Goal: Task Accomplishment & Management: Use online tool/utility

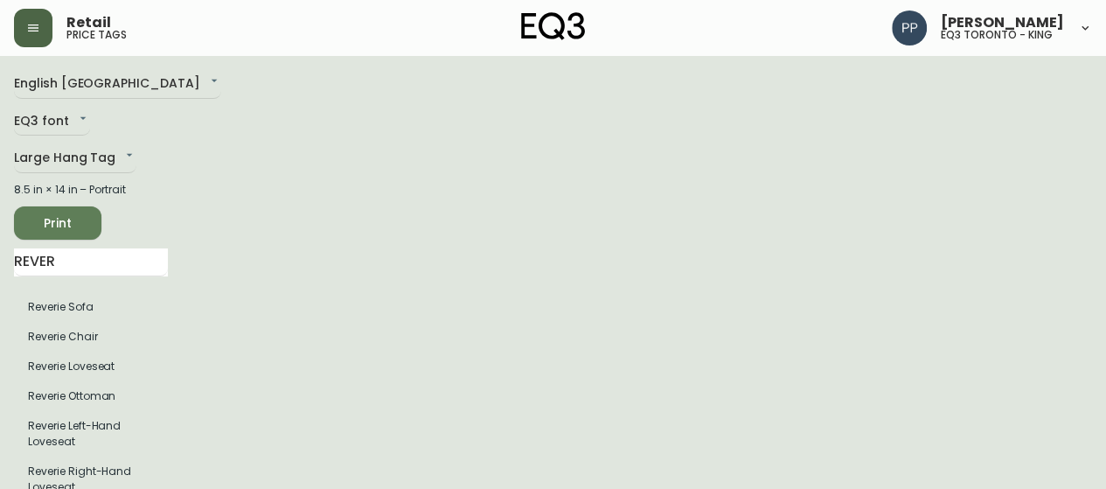
click at [33, 36] on button "button" at bounding box center [33, 28] width 38 height 38
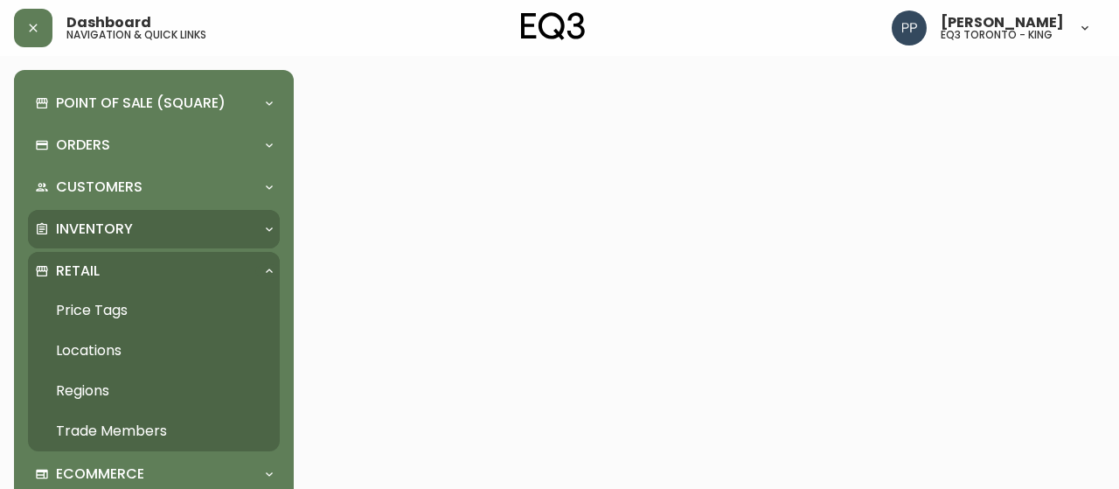
click at [140, 220] on div "Inventory" at bounding box center [145, 228] width 220 height 19
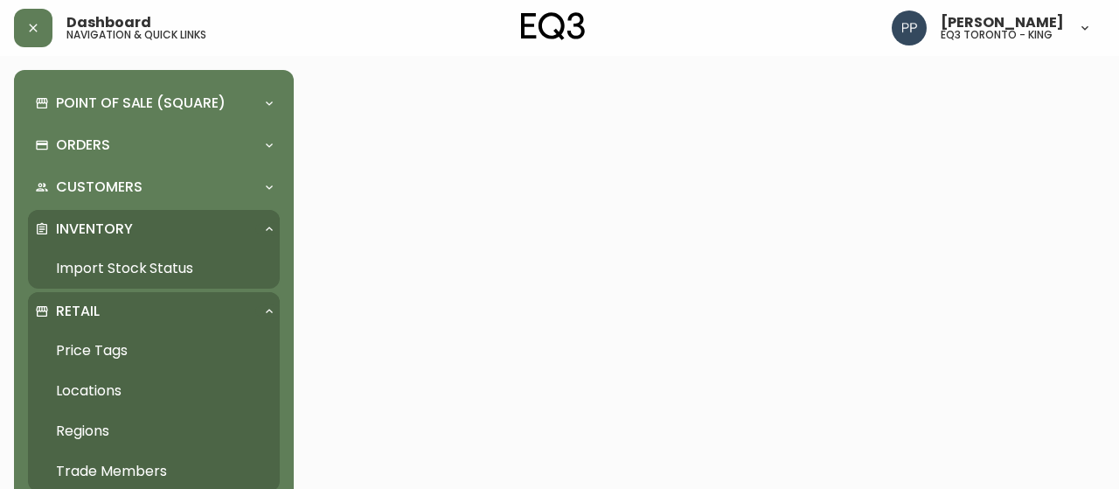
click at [157, 265] on link "Import Stock Status" at bounding box center [154, 268] width 252 height 40
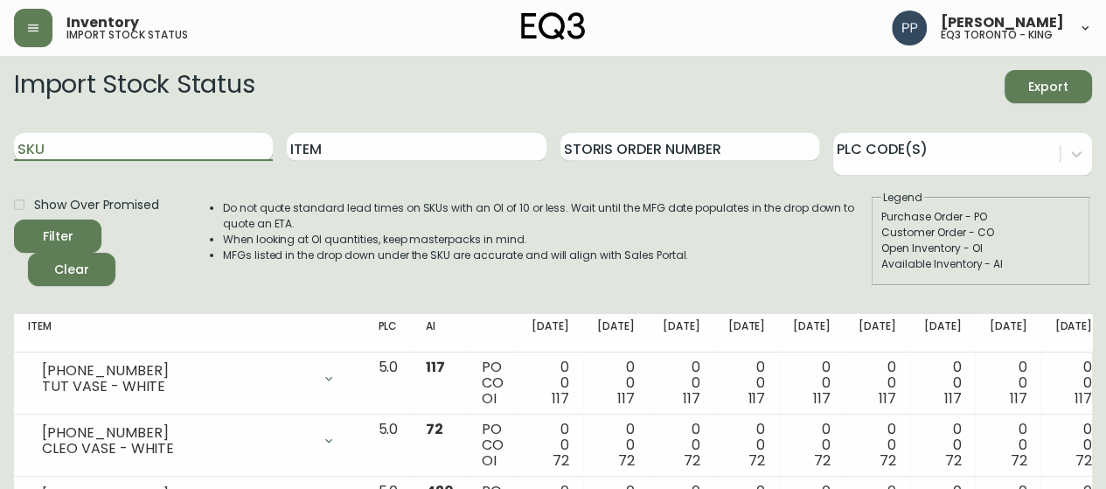
click at [251, 144] on input "SKU" at bounding box center [143, 147] width 259 height 28
paste input "3020-430-25-A"
click at [77, 237] on span "Filter" at bounding box center [57, 237] width 59 height 22
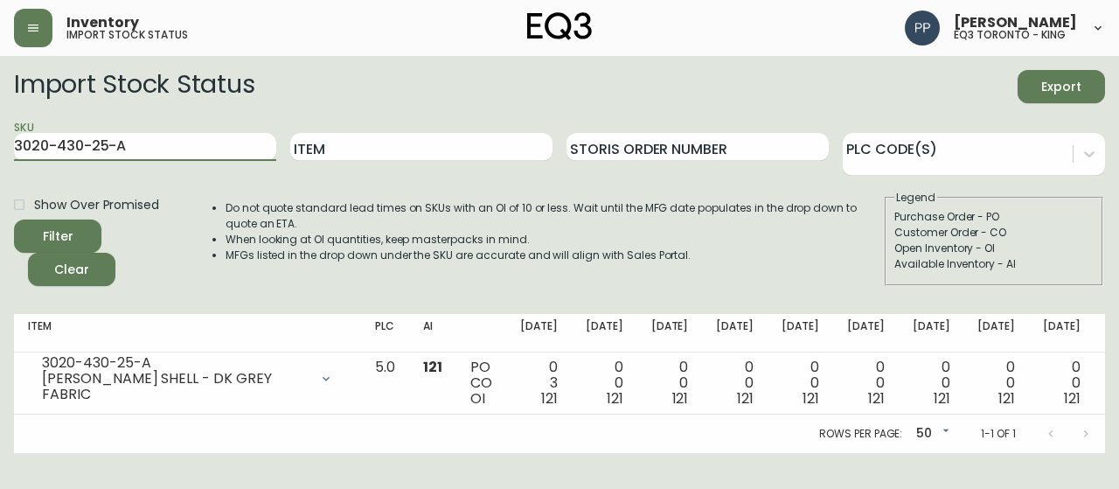
drag, startPoint x: 161, startPoint y: 140, endPoint x: 0, endPoint y: 139, distance: 160.9
click at [0, 139] on main "Import Stock Status Export SKU 3020-430-25-A Item Storis Order Number PLC Code(…" at bounding box center [559, 254] width 1119 height 397
click at [175, 143] on input "3020-430-25-A" at bounding box center [145, 147] width 262 height 28
drag, startPoint x: 180, startPoint y: 144, endPoint x: 0, endPoint y: 156, distance: 180.5
click at [0, 156] on main "Import Stock Status Export SKU 3020-430-25-A Item Storis Order Number PLC Code(…" at bounding box center [559, 254] width 1119 height 397
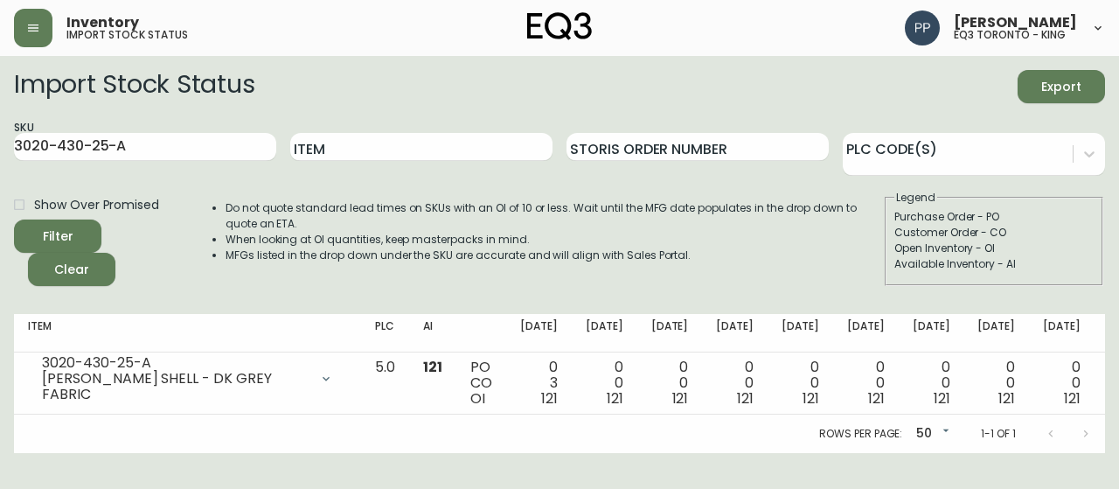
drag, startPoint x: 0, startPoint y: 156, endPoint x: 320, endPoint y: 101, distance: 324.7
click at [394, 69] on main "Import Stock Status Export SKU 3020-430-25-A Item Storis Order Number PLC Code(…" at bounding box center [559, 254] width 1119 height 397
drag, startPoint x: 166, startPoint y: 152, endPoint x: 0, endPoint y: 158, distance: 166.2
click at [0, 158] on main "Import Stock Status Export SKU 3020-430-25-A Item Storis Order Number PLC Code(…" at bounding box center [559, 254] width 1119 height 397
paste input "[PHONE_NUMBER]"
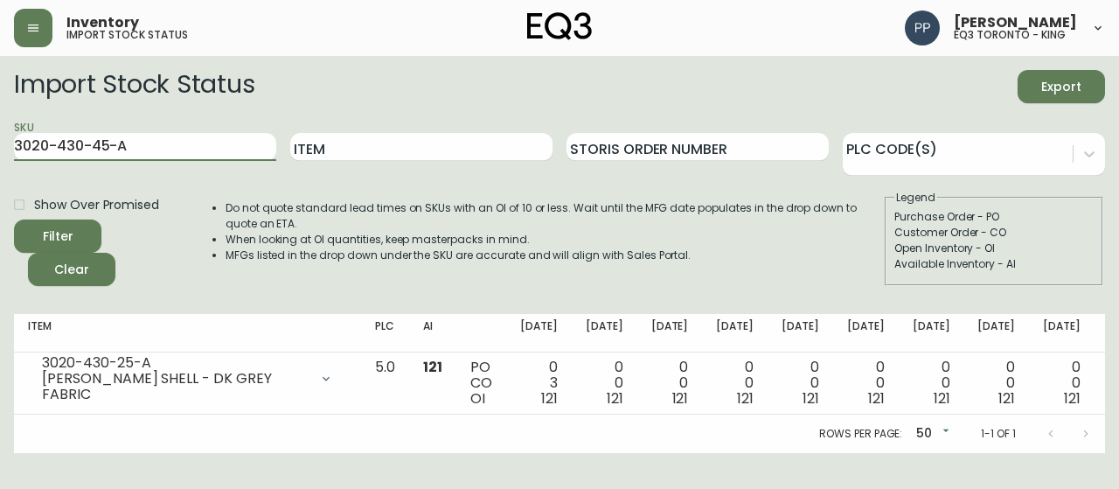
click at [73, 228] on span "Filter" at bounding box center [57, 237] width 59 height 22
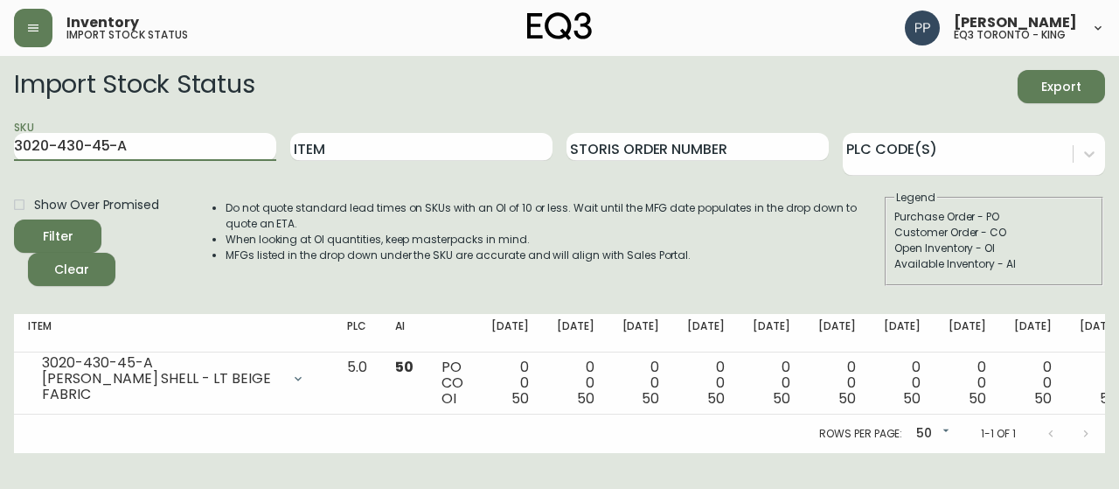
drag, startPoint x: 156, startPoint y: 144, endPoint x: 6, endPoint y: 153, distance: 149.8
click at [6, 153] on main "Import Stock Status Export SKU 3020-430-45-A Item Storis Order Number PLC Code(…" at bounding box center [559, 254] width 1119 height 397
paste input "[PHONE_NUMBER]"
click at [78, 230] on span "Filter" at bounding box center [57, 237] width 59 height 22
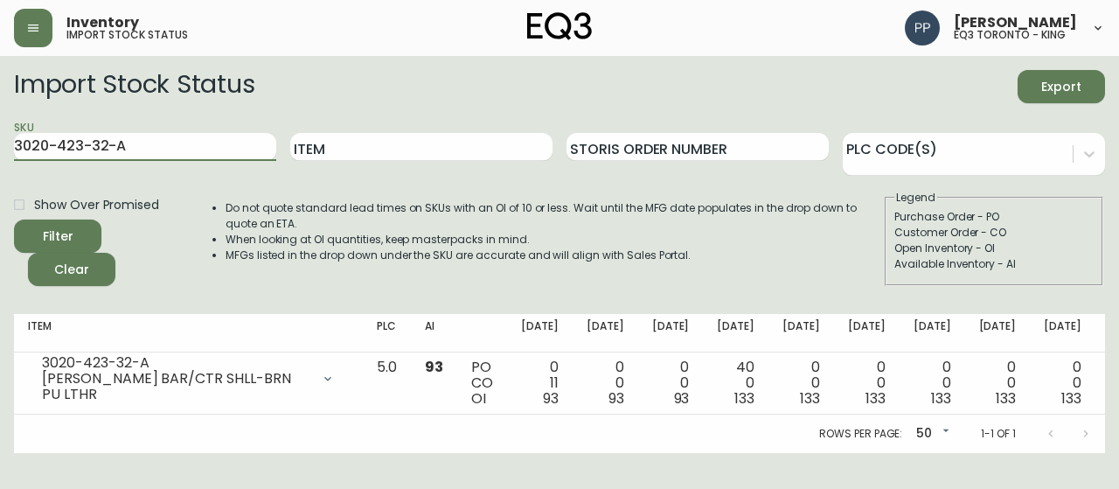
drag, startPoint x: 150, startPoint y: 147, endPoint x: 0, endPoint y: 155, distance: 149.7
click at [0, 155] on main "Import Stock Status Export SKU 3020-423-32-A Item Storis Order Number PLC Code(…" at bounding box center [559, 254] width 1119 height 397
paste input "5"
click at [75, 229] on span "Filter" at bounding box center [57, 237] width 59 height 22
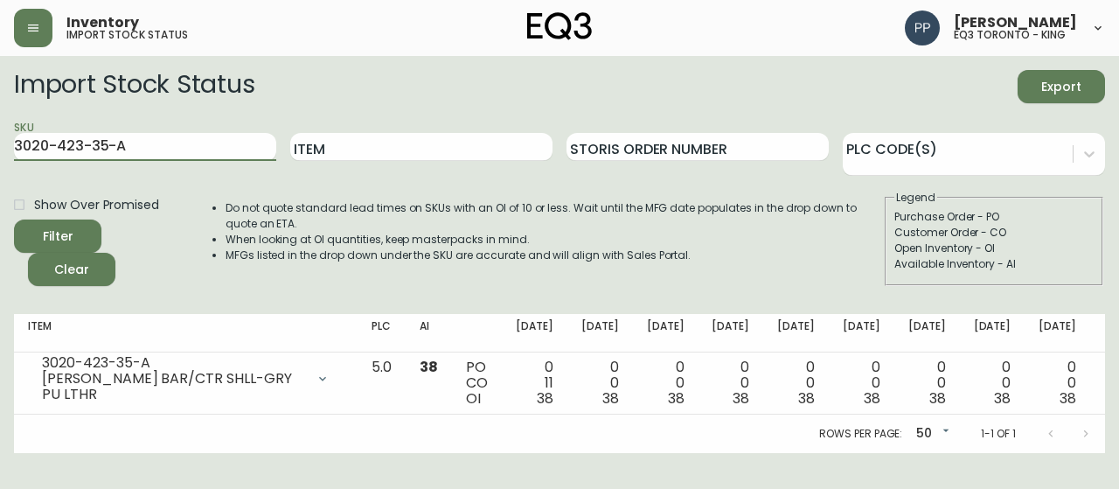
drag, startPoint x: 173, startPoint y: 151, endPoint x: 0, endPoint y: 152, distance: 173.1
click at [0, 152] on main "Import Stock Status Export SKU 3020-423-35-A Item Storis Order Number PLC Code(…" at bounding box center [559, 254] width 1119 height 397
paste input "3020-423-4-B"
type input "3020-423-4-B"
click at [64, 230] on div "Filter" at bounding box center [58, 237] width 31 height 22
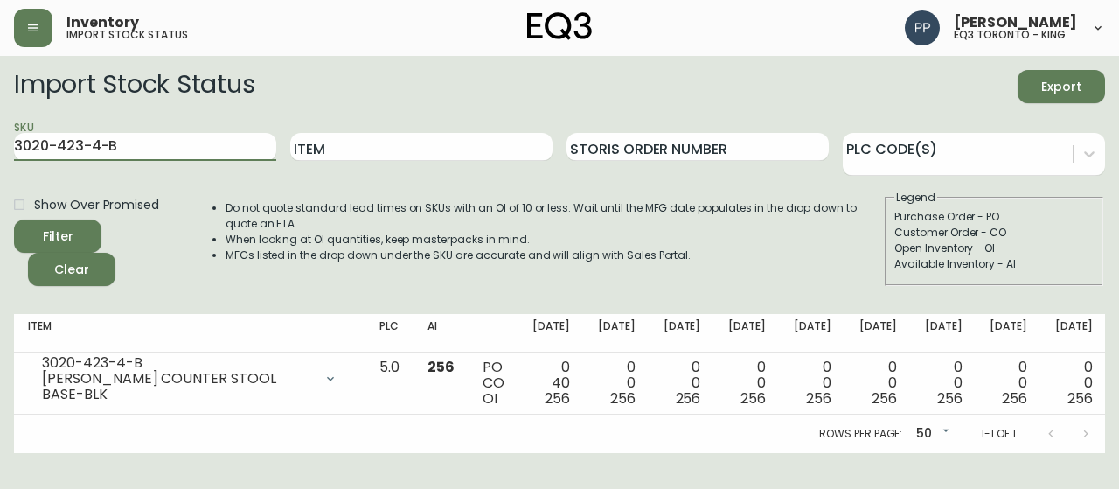
click at [0, 144] on main "Import Stock Status Export SKU 3020-423-4-B Item Storis Order Number PLC Code(s…" at bounding box center [559, 254] width 1119 height 397
